Goal: Download file/media

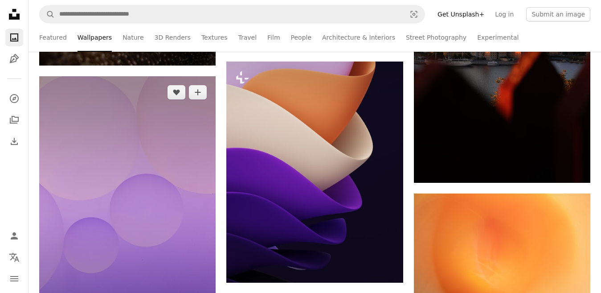
scroll to position [935, 0]
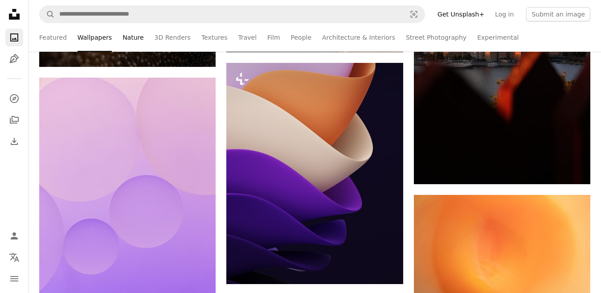
click at [124, 39] on link "Nature" at bounding box center [132, 37] width 21 height 28
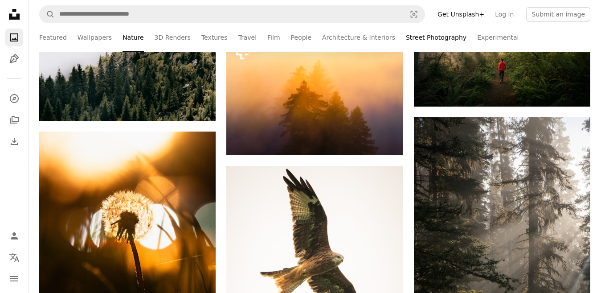
scroll to position [223, 0]
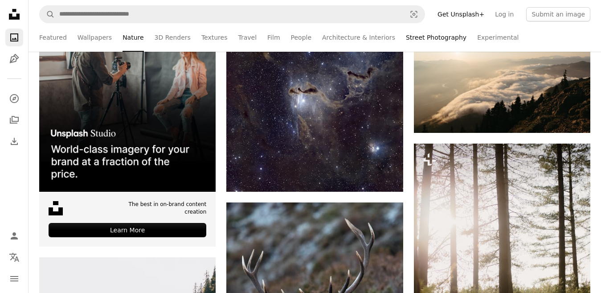
click at [423, 37] on link "Street Photography" at bounding box center [436, 37] width 61 height 28
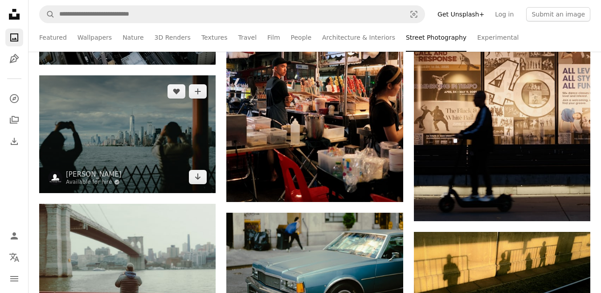
scroll to position [534, 0]
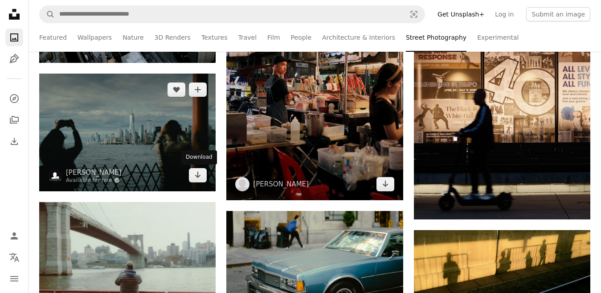
drag, startPoint x: 199, startPoint y: 175, endPoint x: 399, endPoint y: 116, distance: 208.7
click at [199, 175] on icon "Arrow pointing down" at bounding box center [197, 174] width 7 height 11
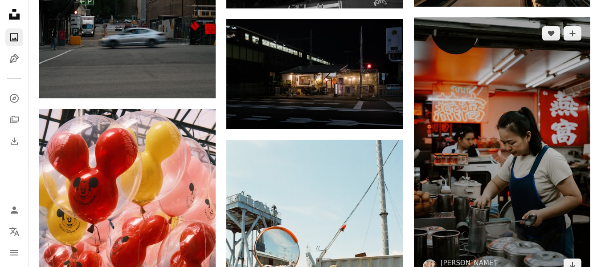
scroll to position [1425, 0]
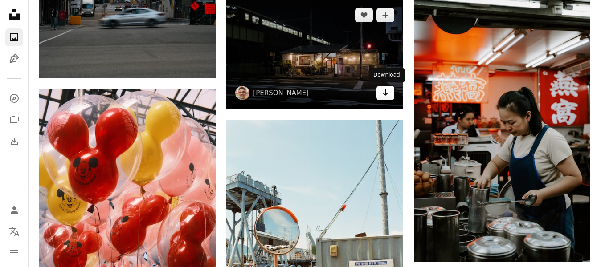
click at [387, 94] on icon "Download" at bounding box center [385, 92] width 6 height 6
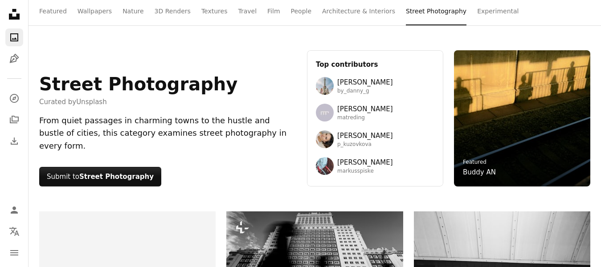
scroll to position [0, 0]
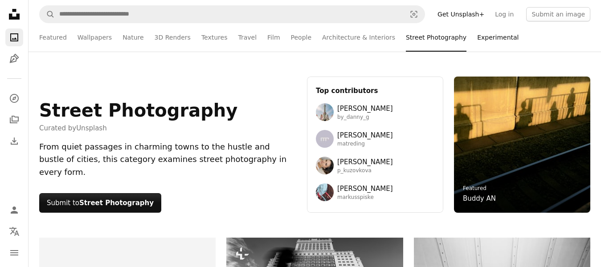
click at [477, 36] on link "Experimental" at bounding box center [497, 37] width 41 height 28
